Goal: Information Seeking & Learning: Learn about a topic

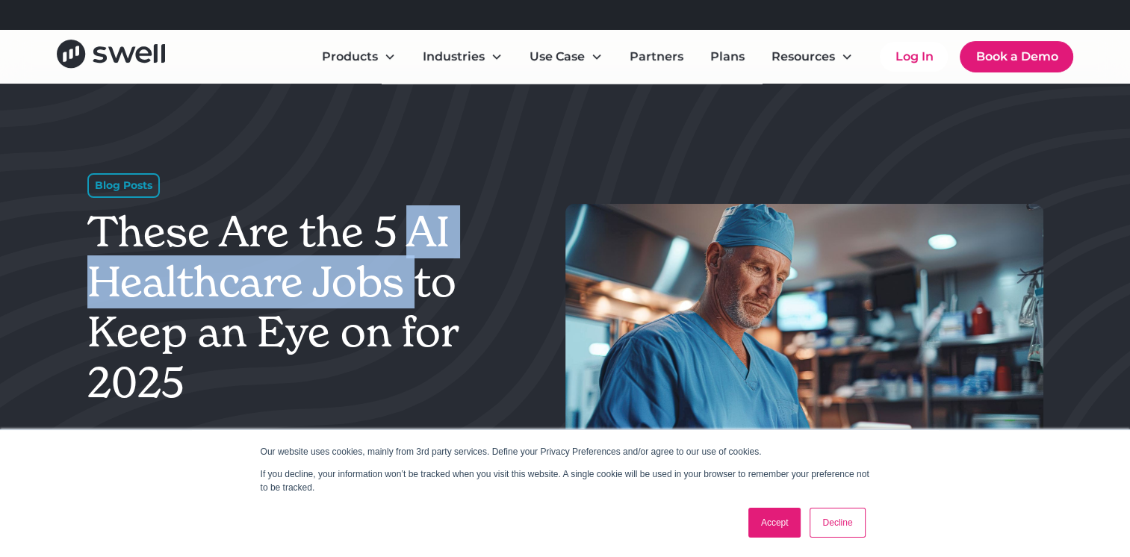
drag, startPoint x: 410, startPoint y: 225, endPoint x: 417, endPoint y: 291, distance: 66.8
click at [417, 291] on h1 "These Are the 5 AI Healthcare Jobs to Keep an Eye on for 2025" at bounding box center [310, 307] width 447 height 201
copy h1 "AI Healthcare Jobs"
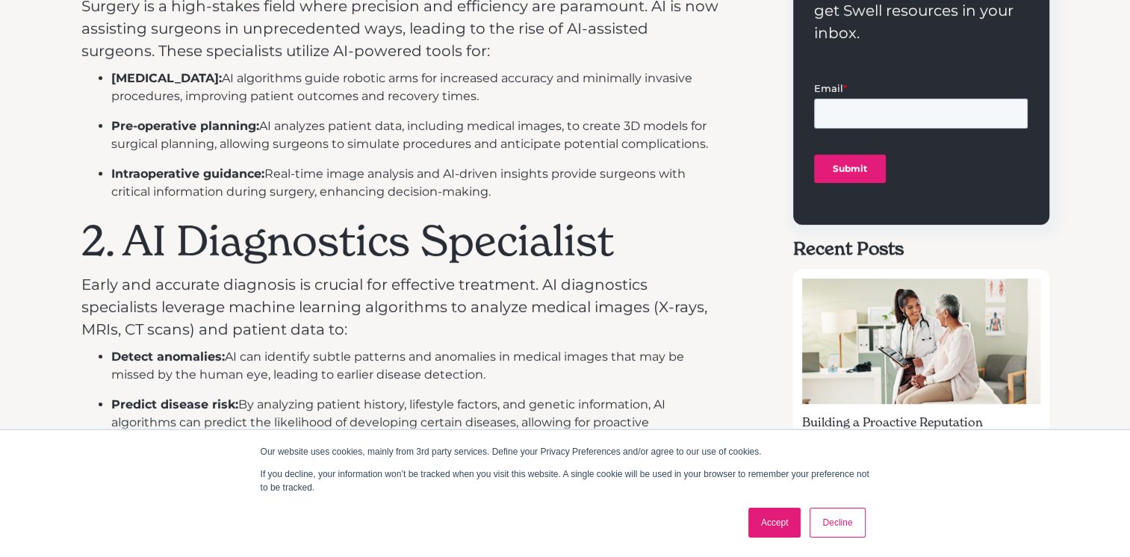
scroll to position [896, 0]
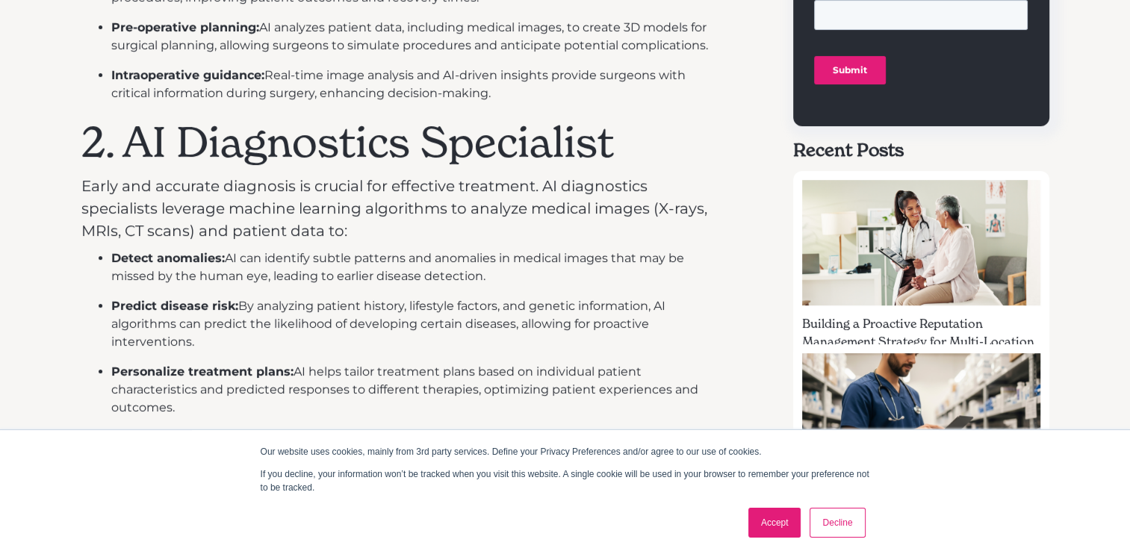
drag, startPoint x: 81, startPoint y: 127, endPoint x: 195, endPoint y: 417, distance: 311.6
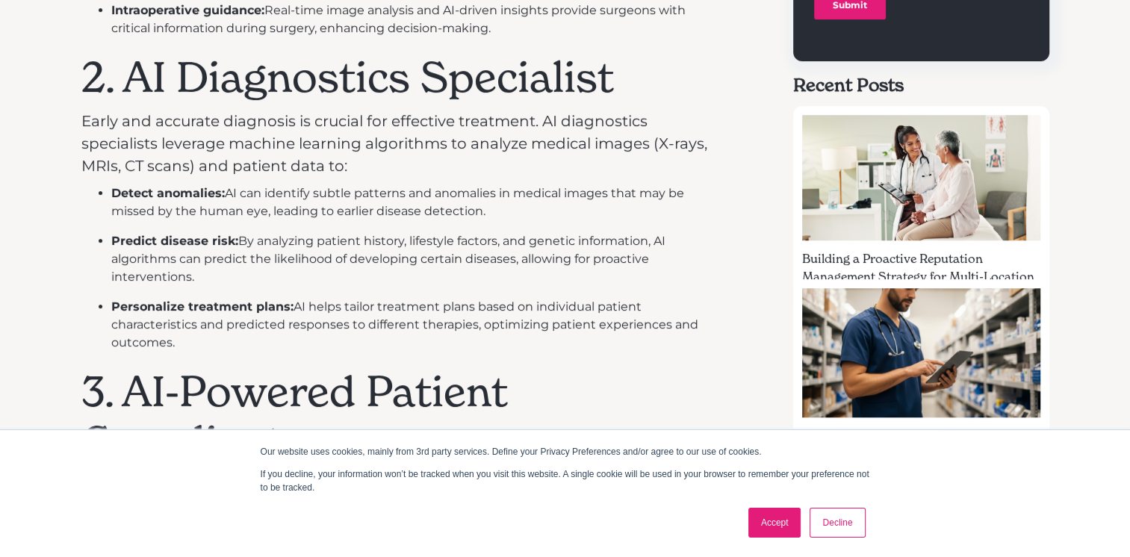
scroll to position [1046, 0]
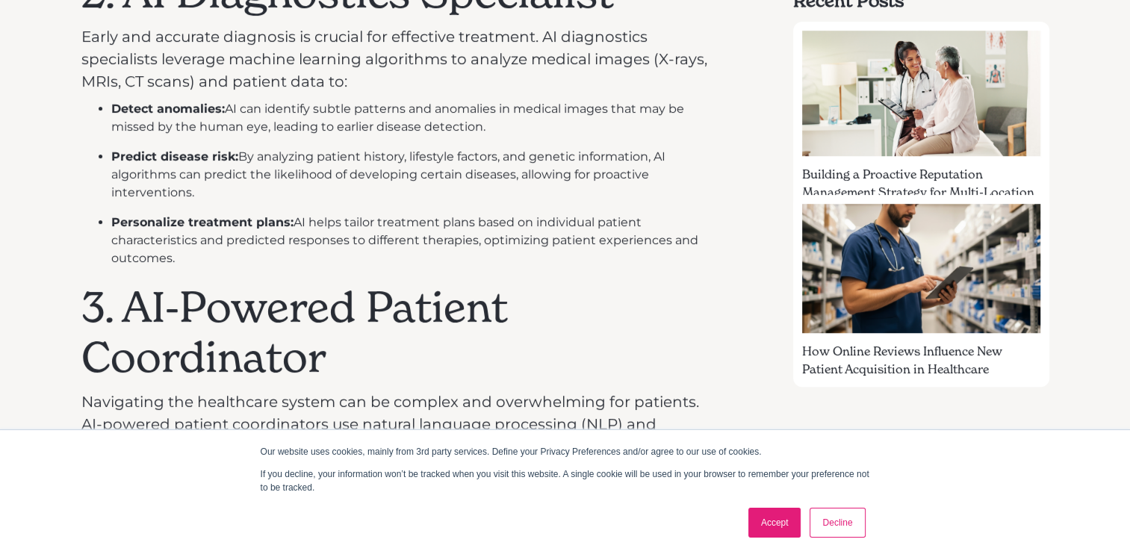
copy div "2. AI Diagnostics Specialist Early and accurate diagnosis is crucial for effect…"
click at [54, 172] on div "Artificial intelligence (AI) is rapidly changing the healthcare landscape, crea…" at bounding box center [565, 473] width 1130 height 1894
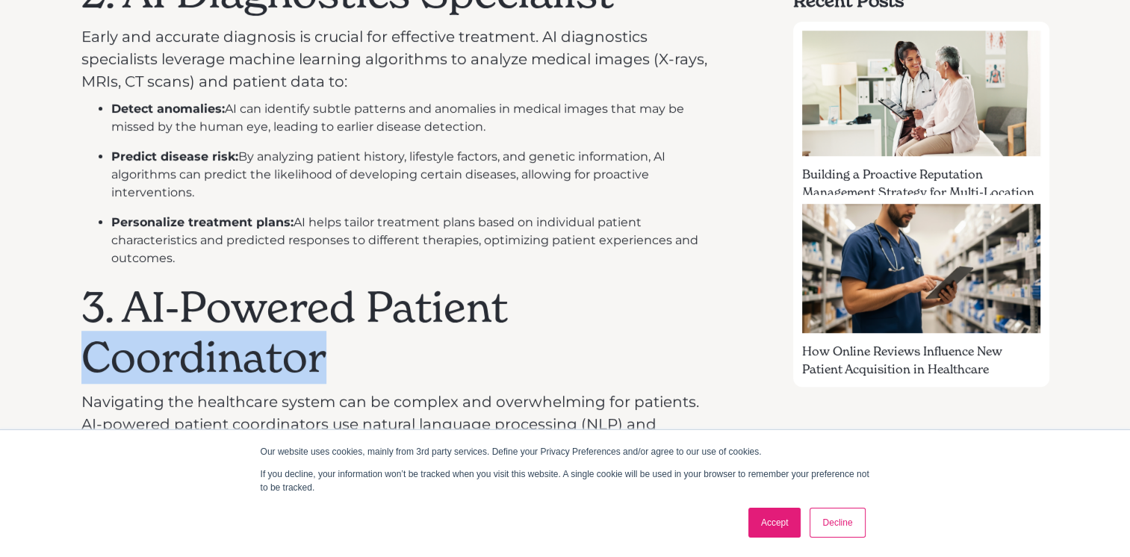
drag, startPoint x: 648, startPoint y: 340, endPoint x: 618, endPoint y: 284, distance: 63.5
click at [618, 284] on h1 "3. AI-Powered Patient Coordinator" at bounding box center [400, 332] width 639 height 100
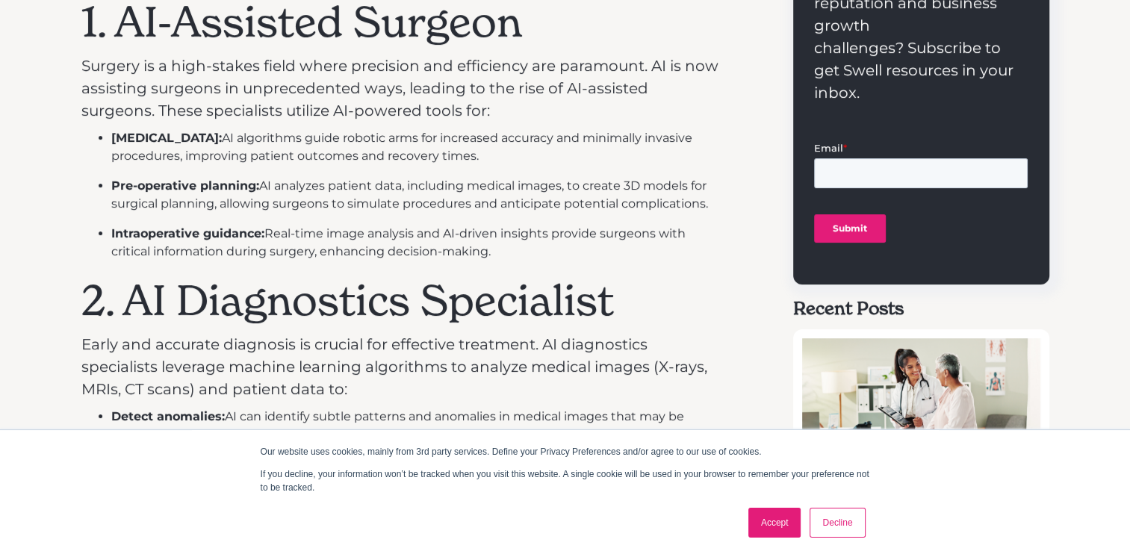
scroll to position [672, 0]
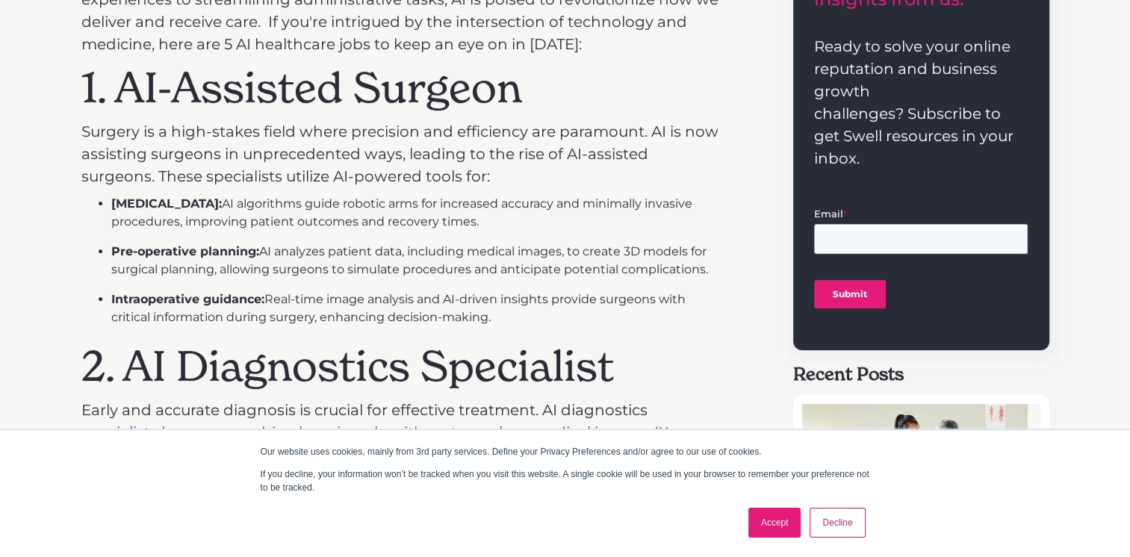
click at [616, 282] on ul "[MEDICAL_DATA]: AI algorithms guide robotic arms for increased accuracy and min…" at bounding box center [400, 260] width 639 height 131
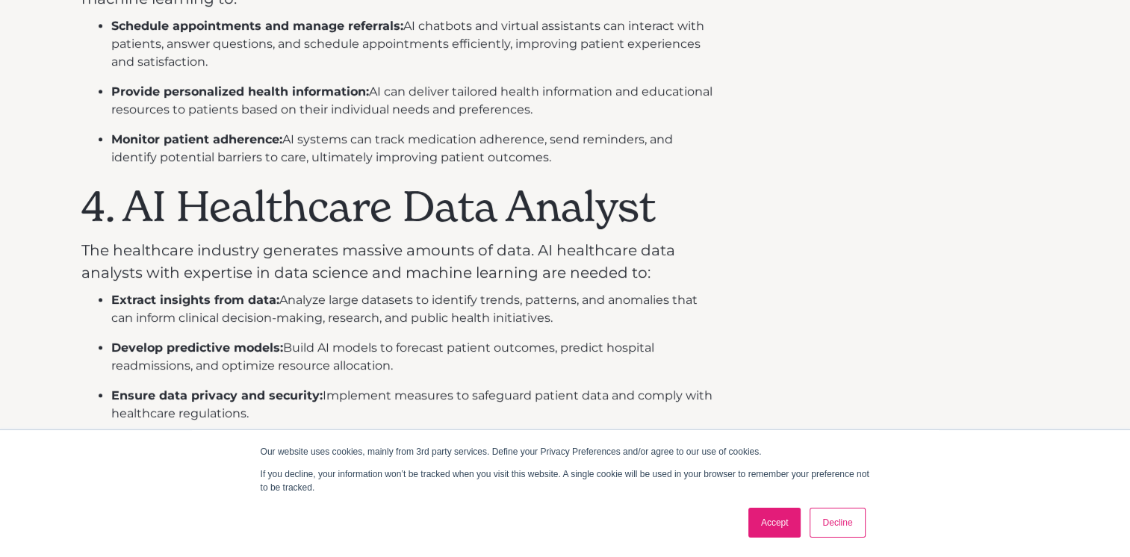
scroll to position [1569, 0]
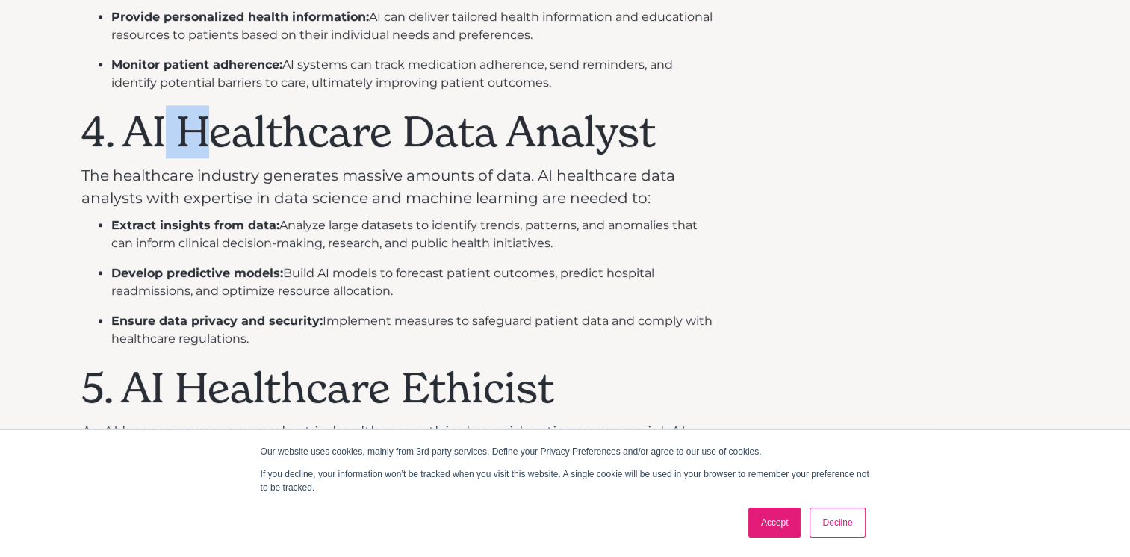
drag, startPoint x: 209, startPoint y: 158, endPoint x: 149, endPoint y: 120, distance: 71.1
drag, startPoint x: 149, startPoint y: 120, endPoint x: 55, endPoint y: 120, distance: 93.4
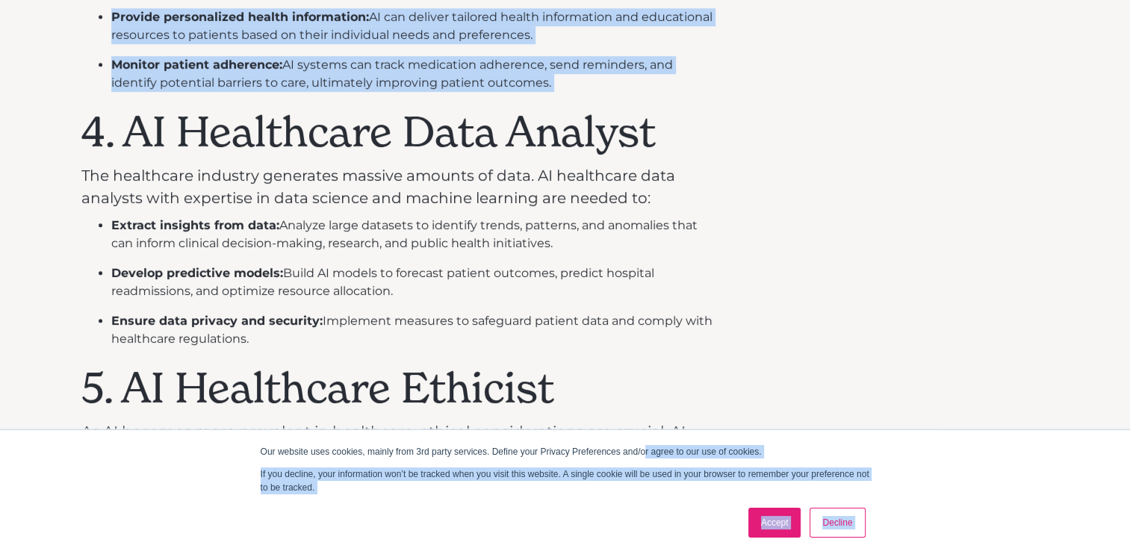
drag, startPoint x: 54, startPoint y: 121, endPoint x: 648, endPoint y: 441, distance: 674.5
click at [648, 441] on body "Our website uses cookies, mainly from 3rd party services. Define your Privacy P…" at bounding box center [565, 47] width 1130 height 3233
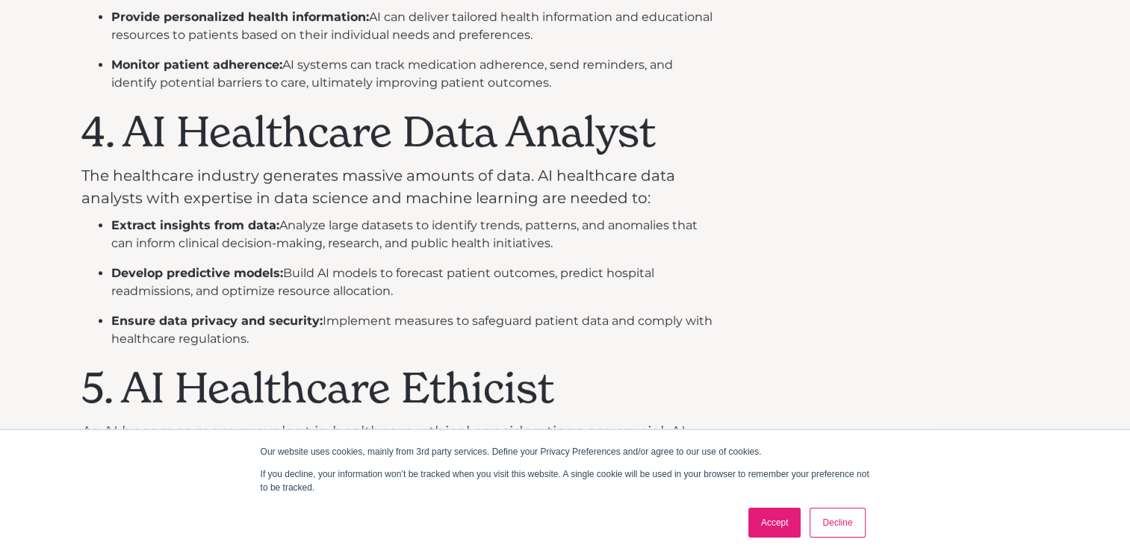
drag, startPoint x: 648, startPoint y: 441, endPoint x: 856, endPoint y: 239, distance: 290.0
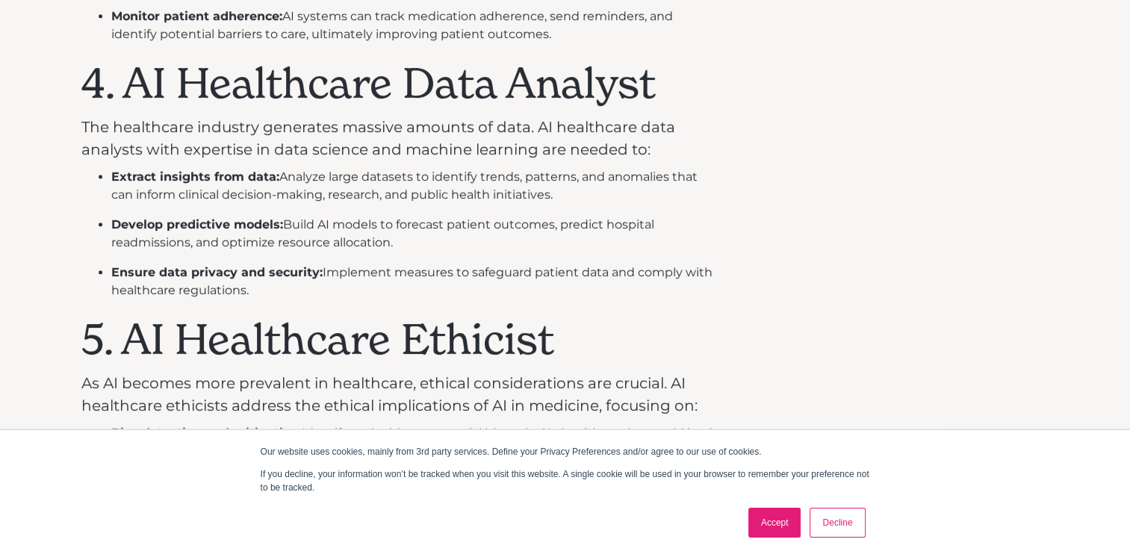
scroll to position [1643, 0]
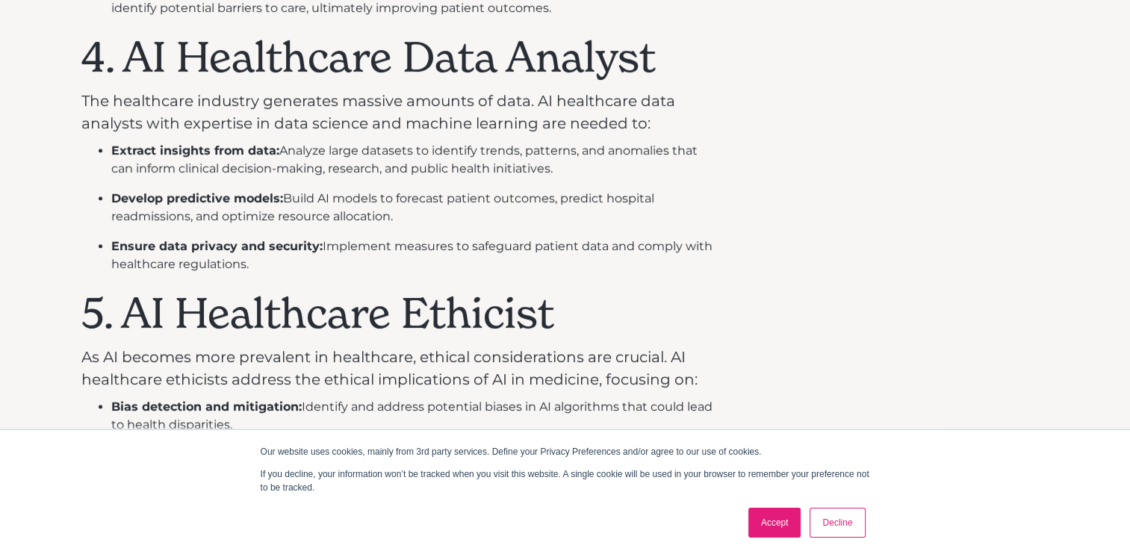
drag, startPoint x: 84, startPoint y: 52, endPoint x: 294, endPoint y: 270, distance: 303.3
copy div "4. AI Healthcare Data Analyst The healthcare industry generates massive amounts…"
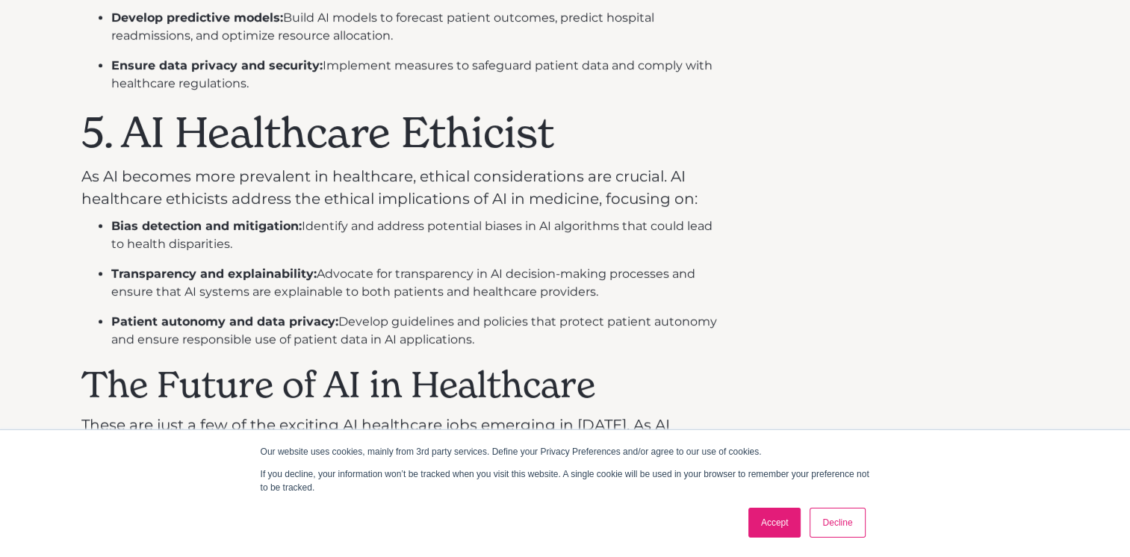
scroll to position [1868, 0]
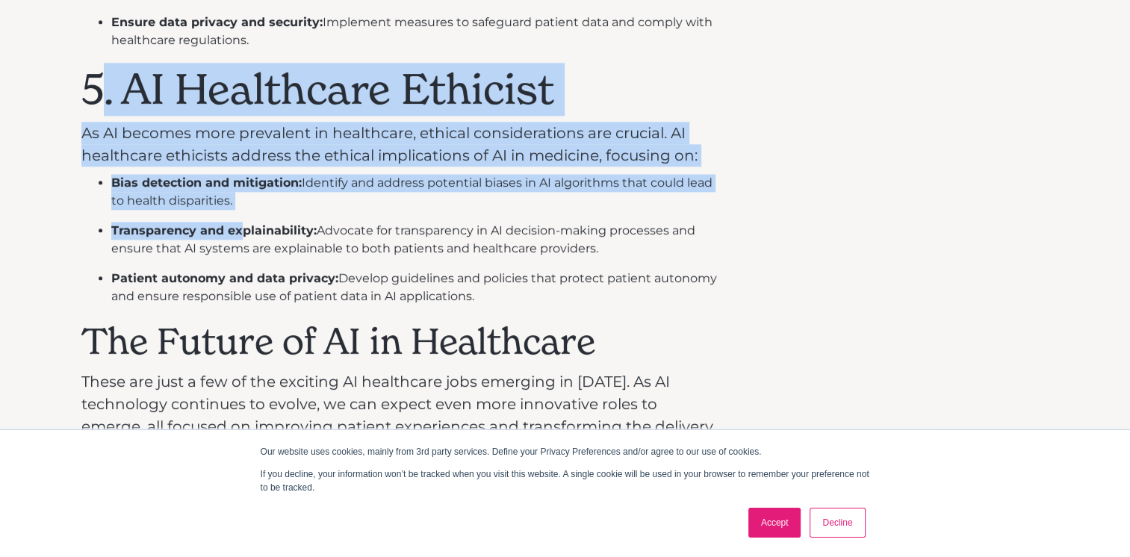
drag, startPoint x: 239, startPoint y: 225, endPoint x: 87, endPoint y: 96, distance: 199.3
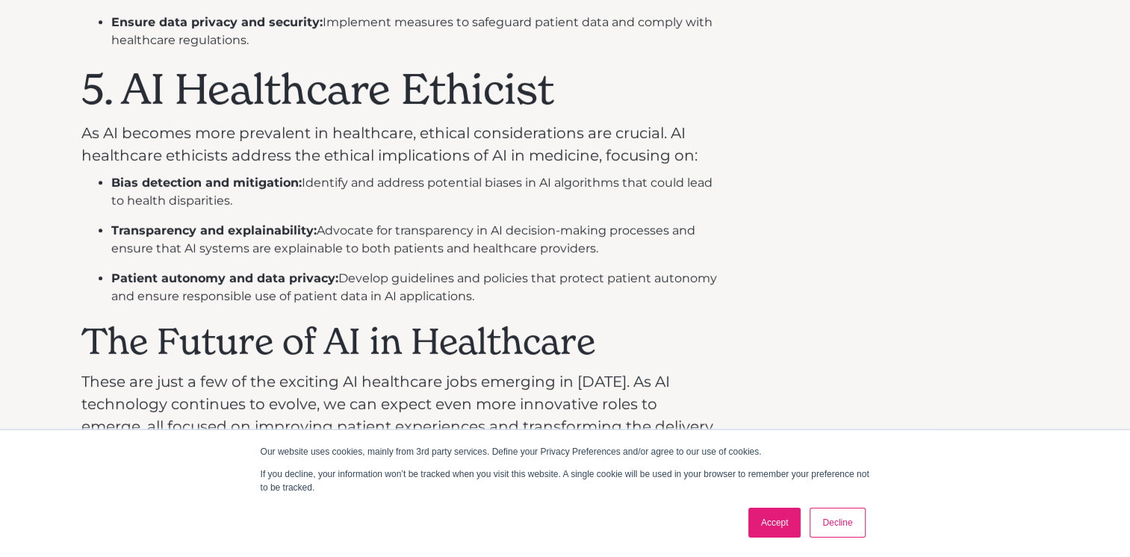
drag, startPoint x: 344, startPoint y: 96, endPoint x: 245, endPoint y: 87, distance: 99.7
click at [252, 87] on h1 "5. AI Healthcare Ethicist" at bounding box center [400, 89] width 639 height 50
drag, startPoint x: 80, startPoint y: 80, endPoint x: 599, endPoint y: 295, distance: 562.0
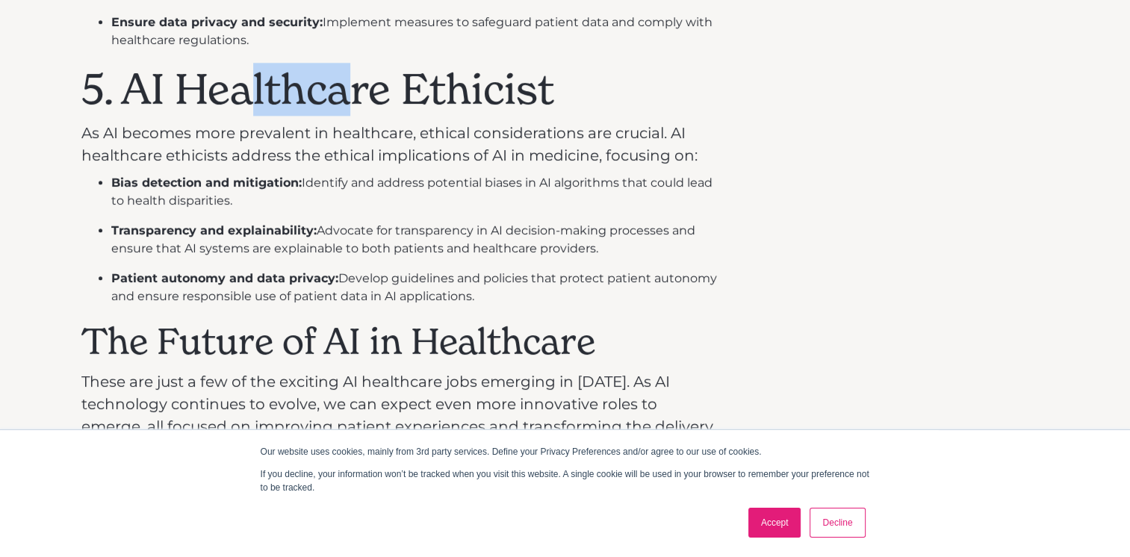
copy div "5. AI Healthcare Ethicist As AI becomes more prevalent in healthcare, ethical c…"
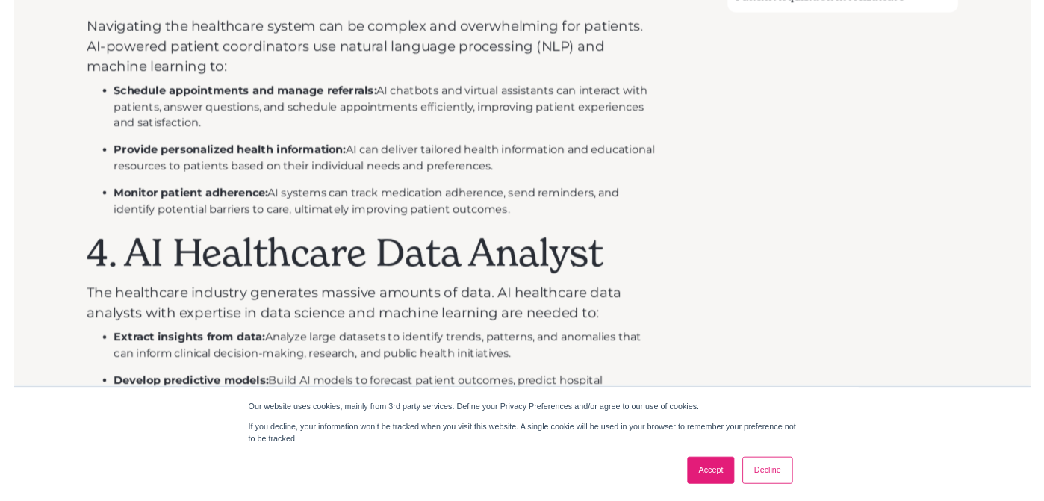
scroll to position [1494, 0]
